Goal: Navigation & Orientation: Find specific page/section

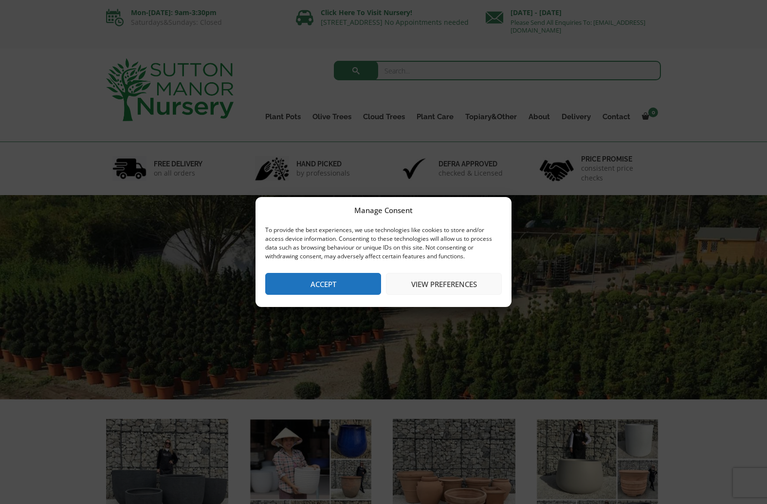
click at [333, 292] on button "Accept" at bounding box center [323, 284] width 116 height 22
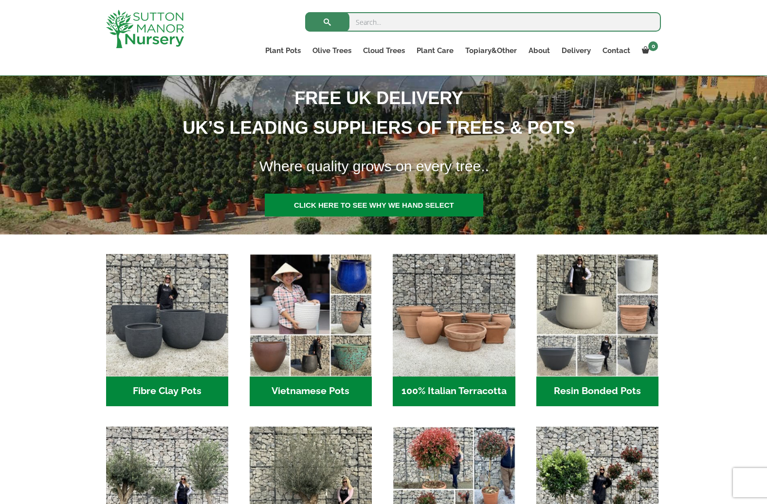
scroll to position [156, 0]
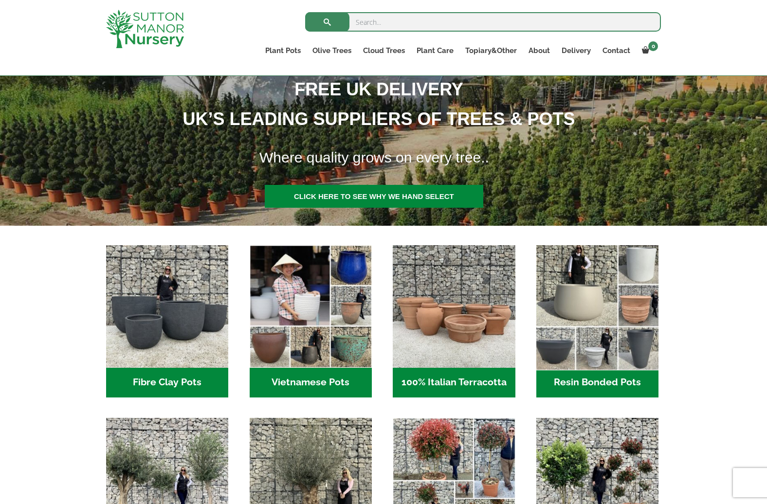
click at [601, 313] on img "Visit product category Resin Bonded Pots" at bounding box center [597, 306] width 128 height 128
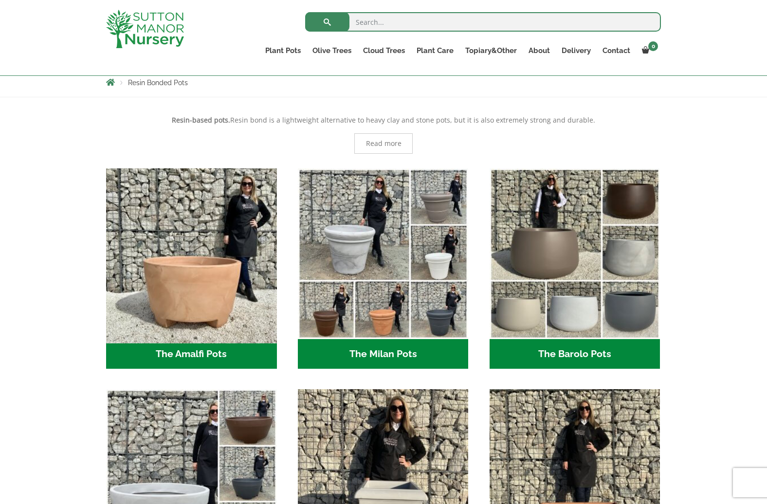
scroll to position [210, 0]
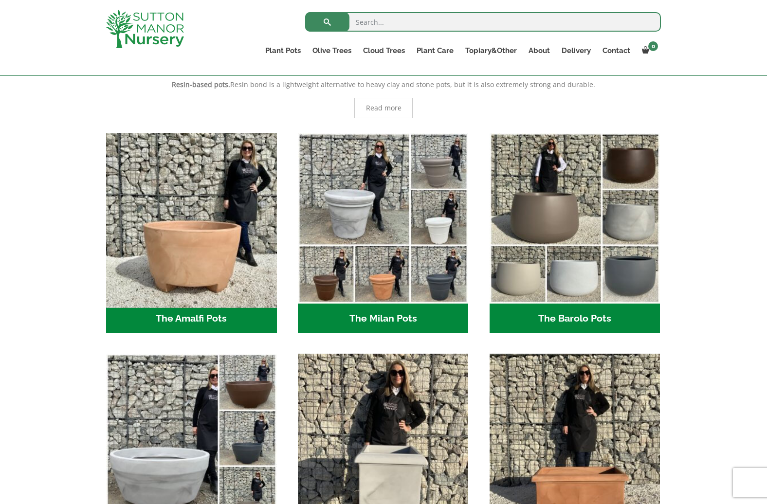
click at [154, 247] on img "Visit product category The Amalfi Pots" at bounding box center [191, 217] width 179 height 179
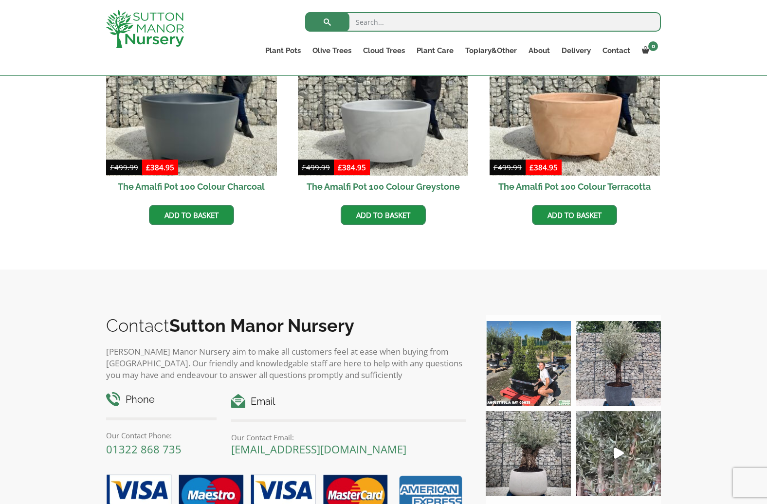
scroll to position [156, 0]
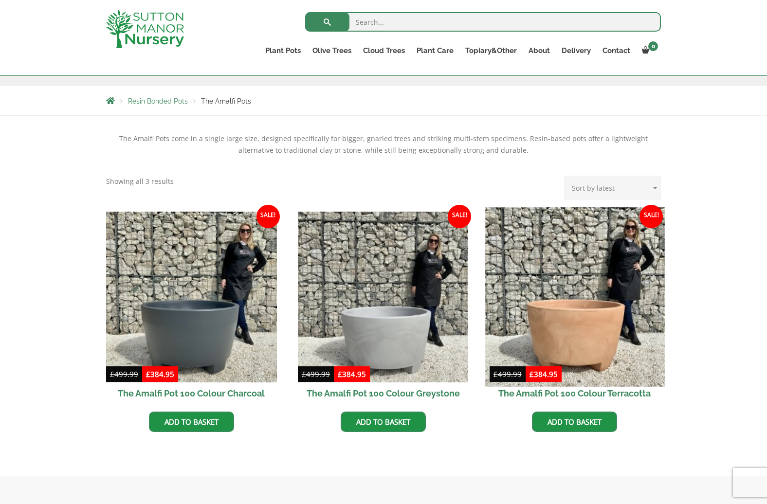
click at [597, 310] on img at bounding box center [574, 296] width 179 height 179
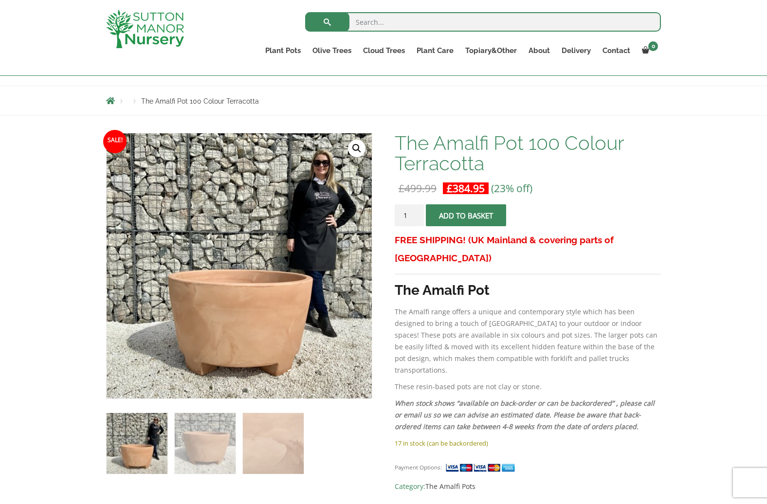
scroll to position [93, 0]
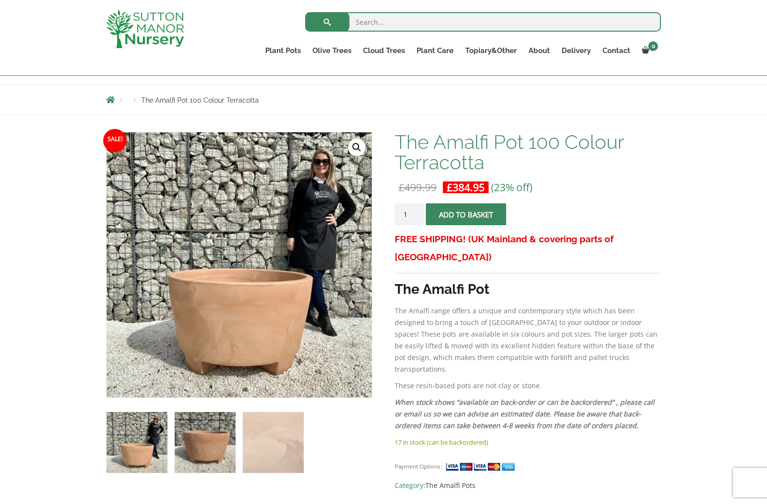
click at [194, 441] on img at bounding box center [205, 442] width 61 height 61
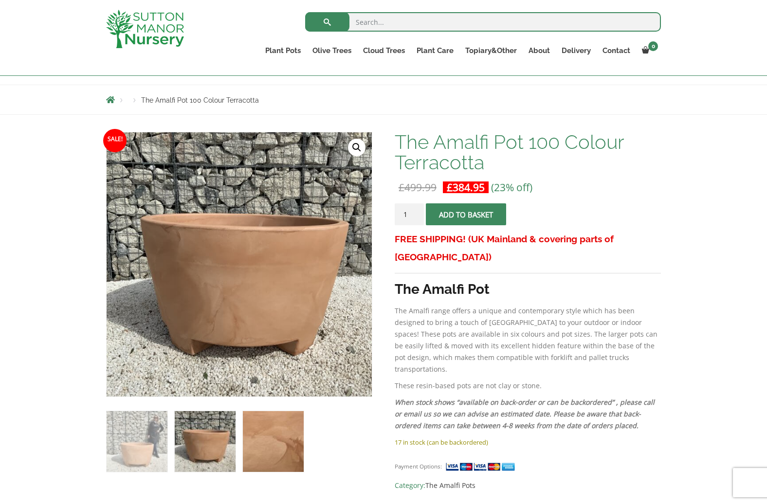
click at [267, 437] on img at bounding box center [273, 441] width 61 height 61
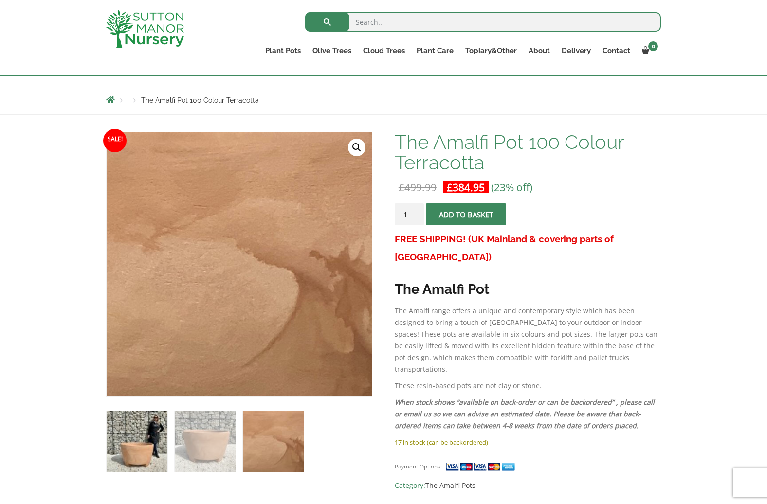
click at [132, 455] on img at bounding box center [137, 441] width 61 height 61
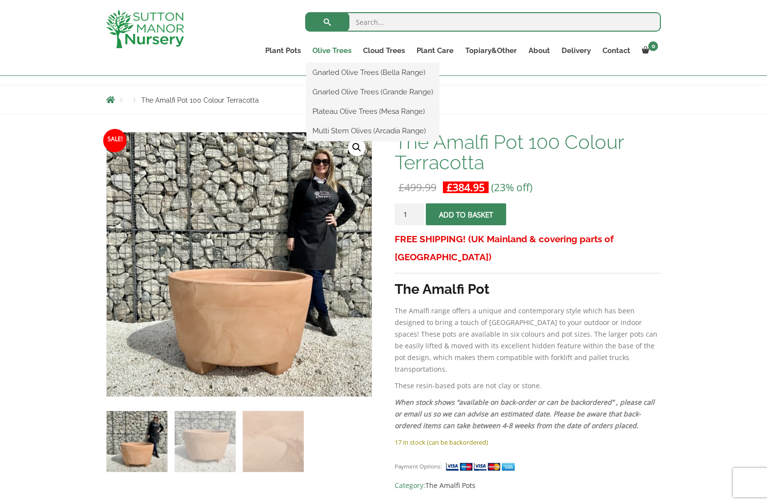
click at [336, 52] on link "Olive Trees" at bounding box center [332, 51] width 51 height 14
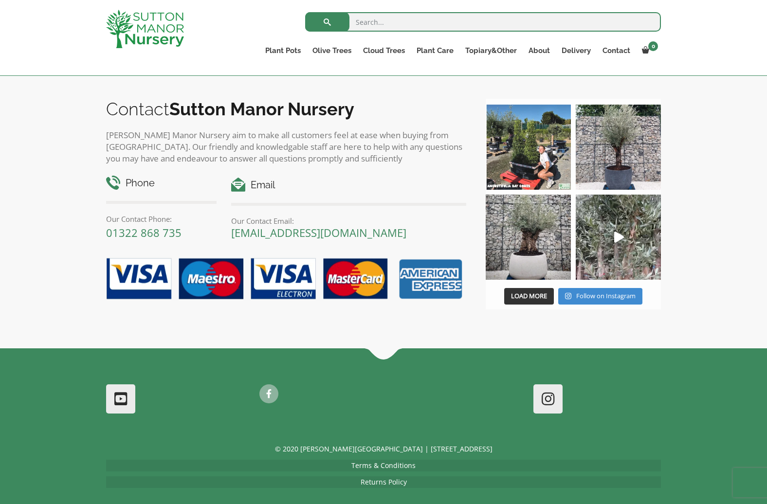
scroll to position [1348, 0]
